Goal: Navigation & Orientation: Find specific page/section

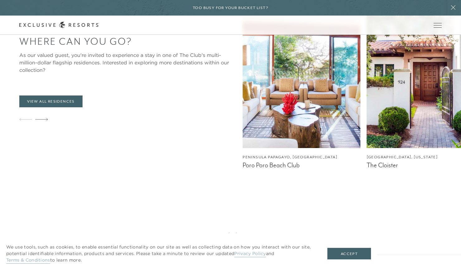
scroll to position [548, 0]
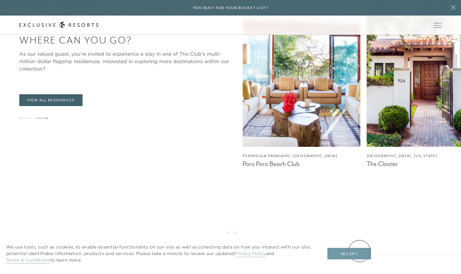
click at [359, 251] on button "Accept" at bounding box center [349, 254] width 44 height 12
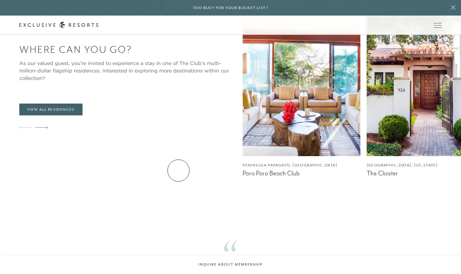
scroll to position [454, 0]
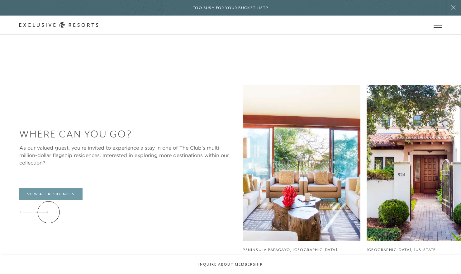
click at [49, 200] on link "View All Residences" at bounding box center [50, 194] width 63 height 12
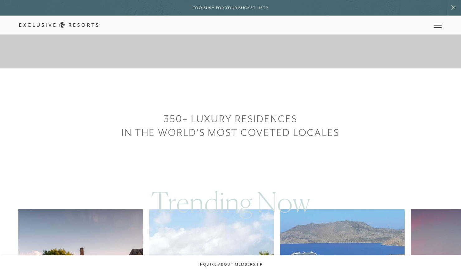
scroll to position [454, 0]
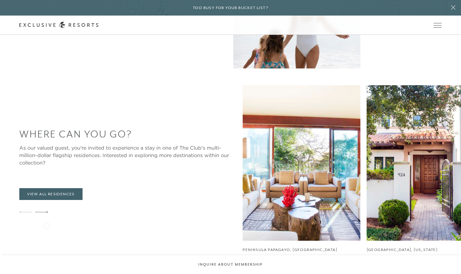
click at [47, 214] on icon at bounding box center [41, 212] width 13 height 2
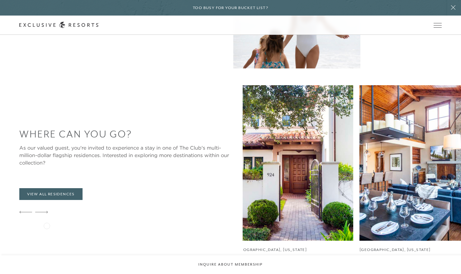
click at [47, 214] on icon at bounding box center [41, 212] width 13 height 2
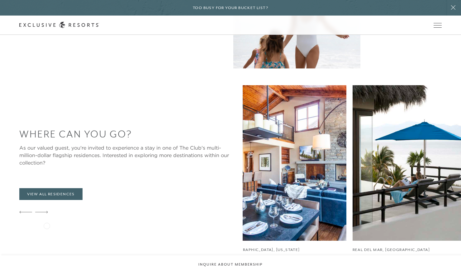
click at [47, 214] on icon at bounding box center [41, 212] width 13 height 2
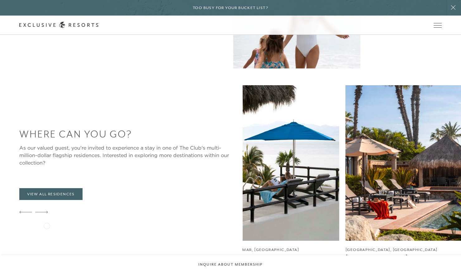
click at [47, 214] on icon at bounding box center [41, 212] width 13 height 2
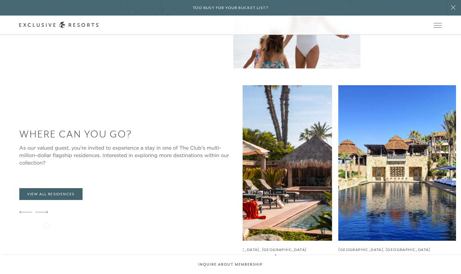
click at [47, 214] on icon at bounding box center [41, 212] width 13 height 2
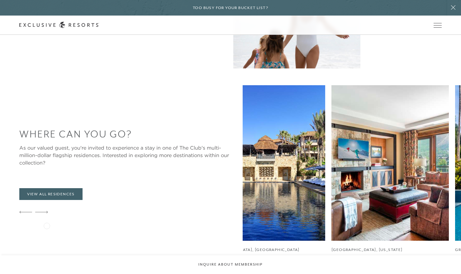
click at [47, 214] on icon at bounding box center [41, 212] width 13 height 2
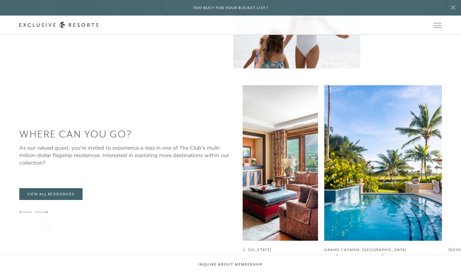
click at [47, 214] on icon at bounding box center [41, 212] width 13 height 2
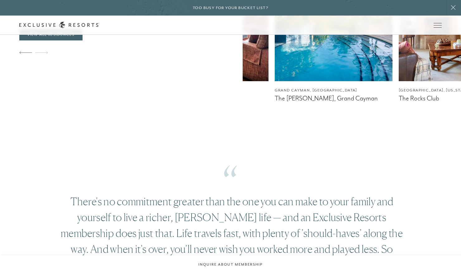
scroll to position [615, 0]
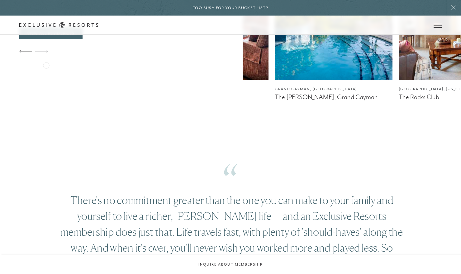
click at [46, 53] on icon at bounding box center [41, 51] width 13 height 2
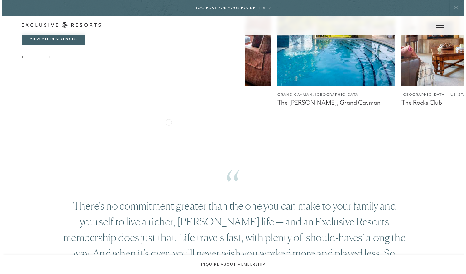
scroll to position [481, 0]
